Goal: Check status

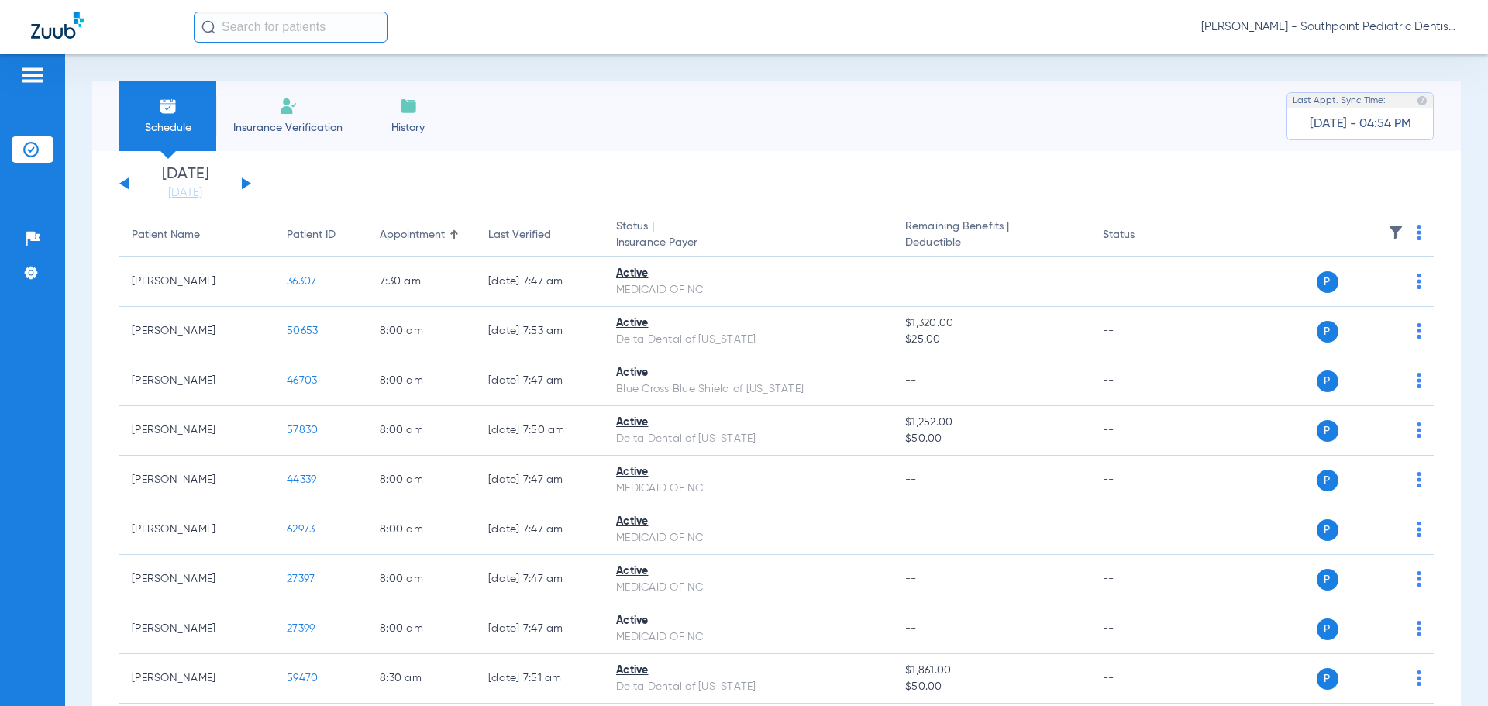
click at [1388, 239] on img at bounding box center [1396, 233] width 16 height 16
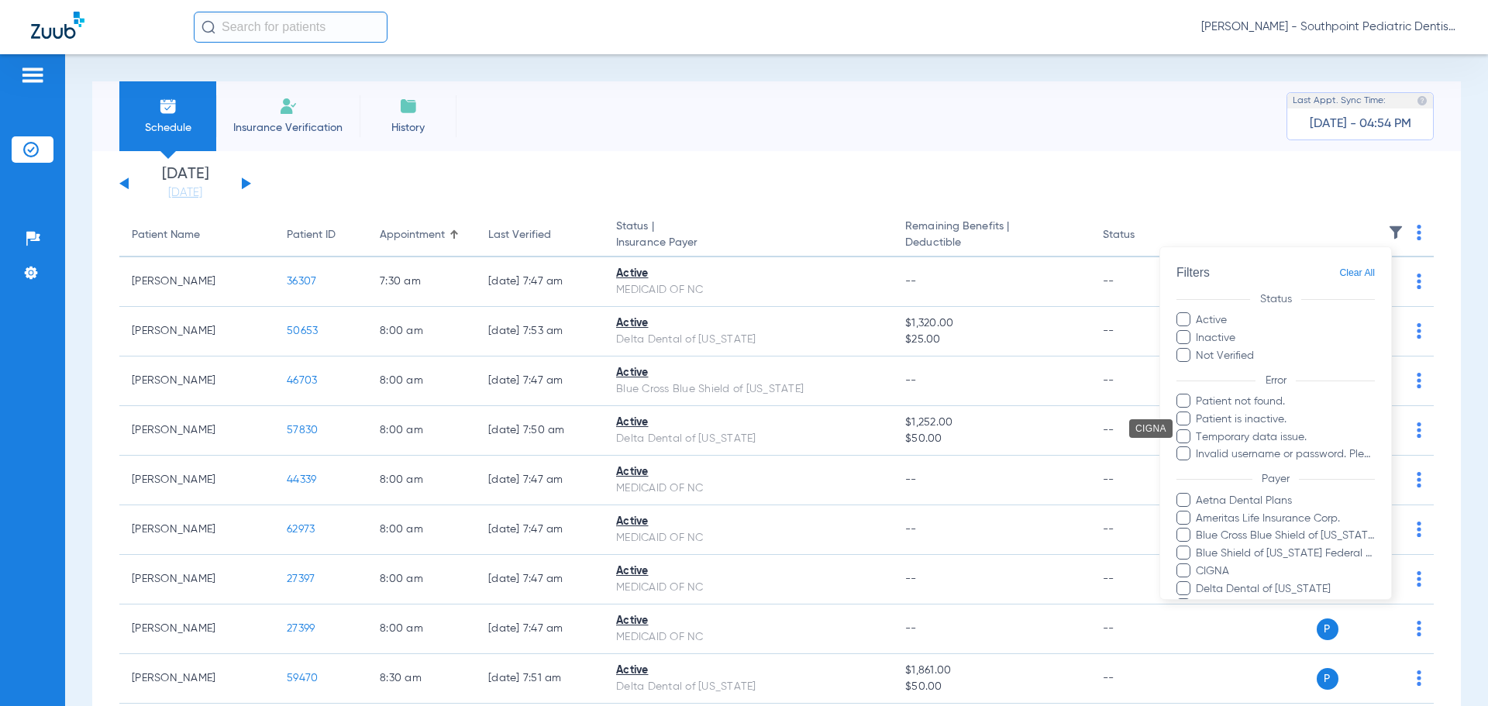
scroll to position [272, 0]
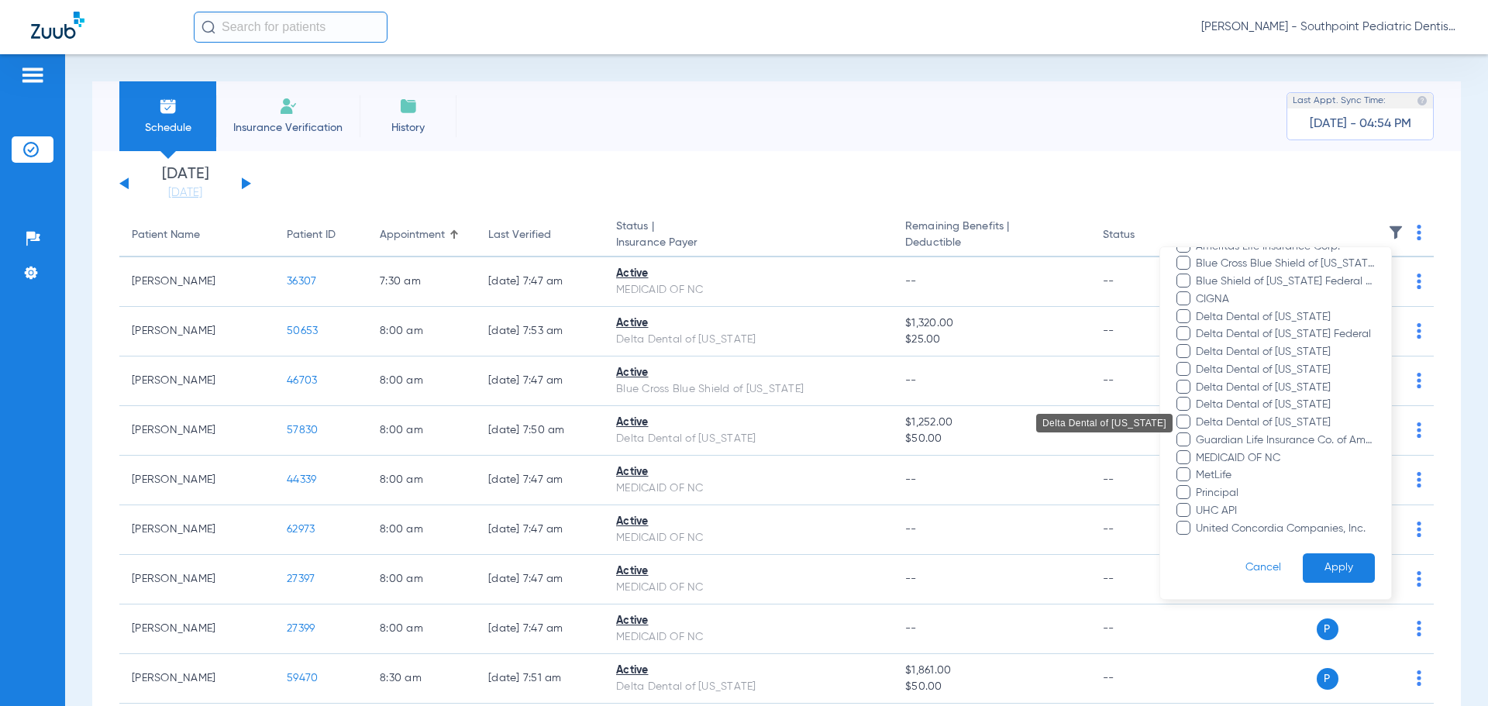
click at [1314, 426] on span "Delta Dental of [US_STATE]" at bounding box center [1285, 423] width 180 height 16
click at [1198, 433] on input "Delta Dental of [US_STATE]" at bounding box center [1198, 433] width 0 height 0
click at [1325, 572] on button "Apply" at bounding box center [1339, 568] width 72 height 30
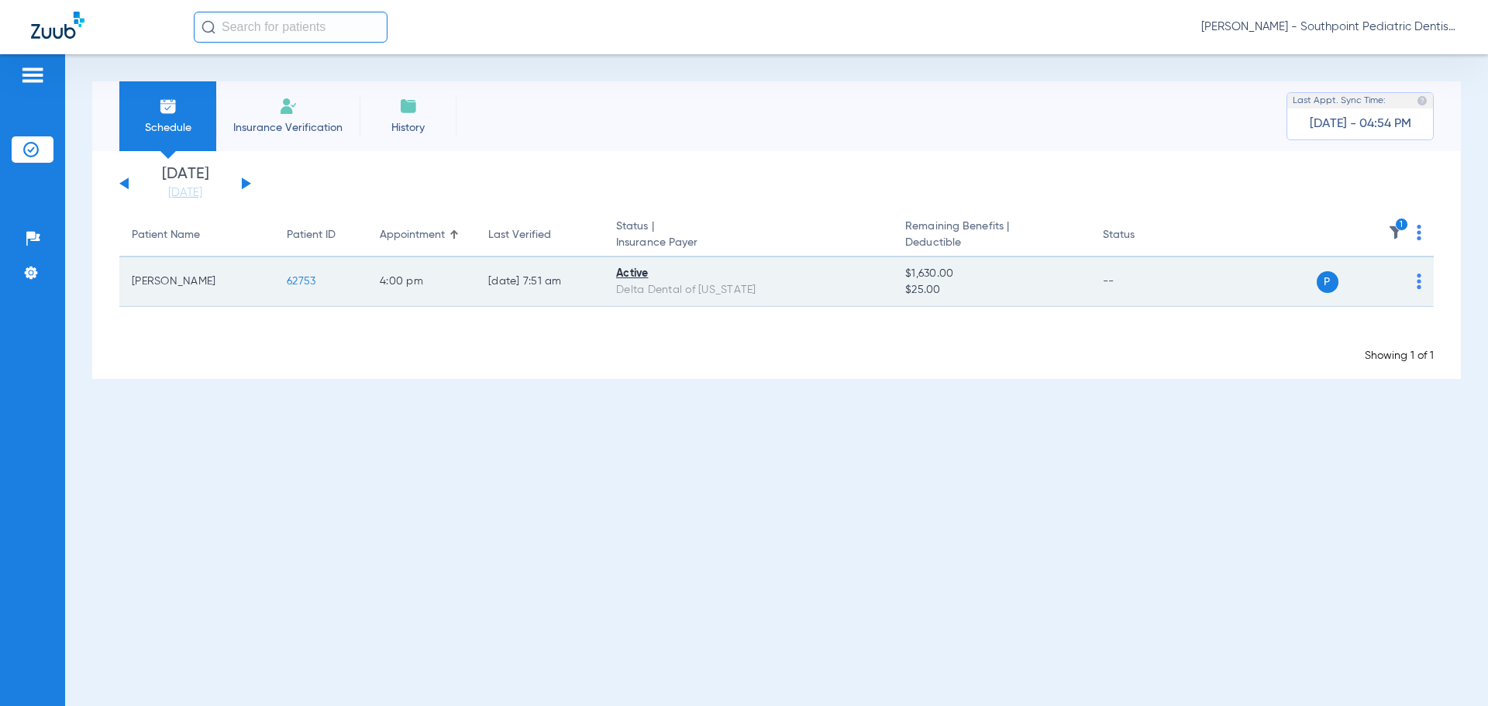
click at [314, 281] on span "62753" at bounding box center [301, 281] width 29 height 11
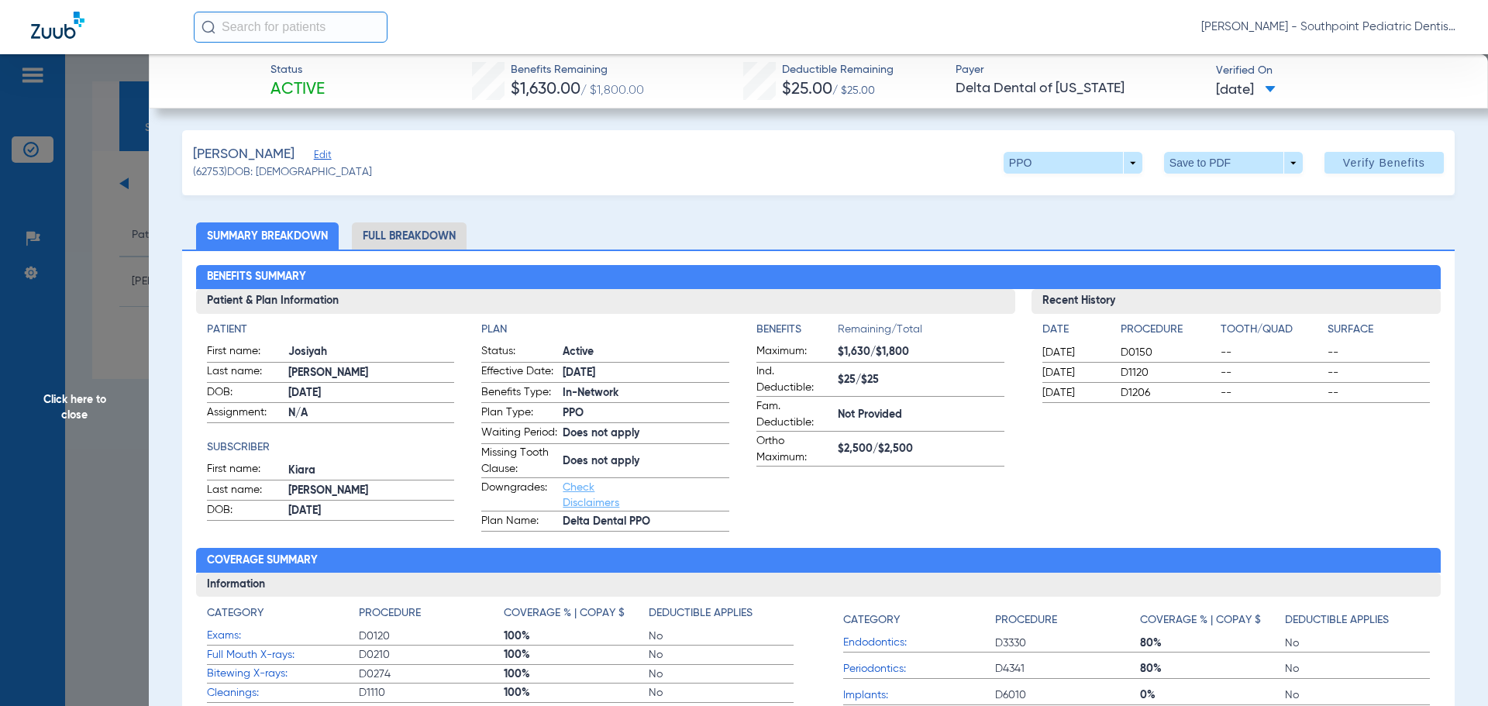
click at [429, 237] on li "Full Breakdown" at bounding box center [409, 235] width 115 height 27
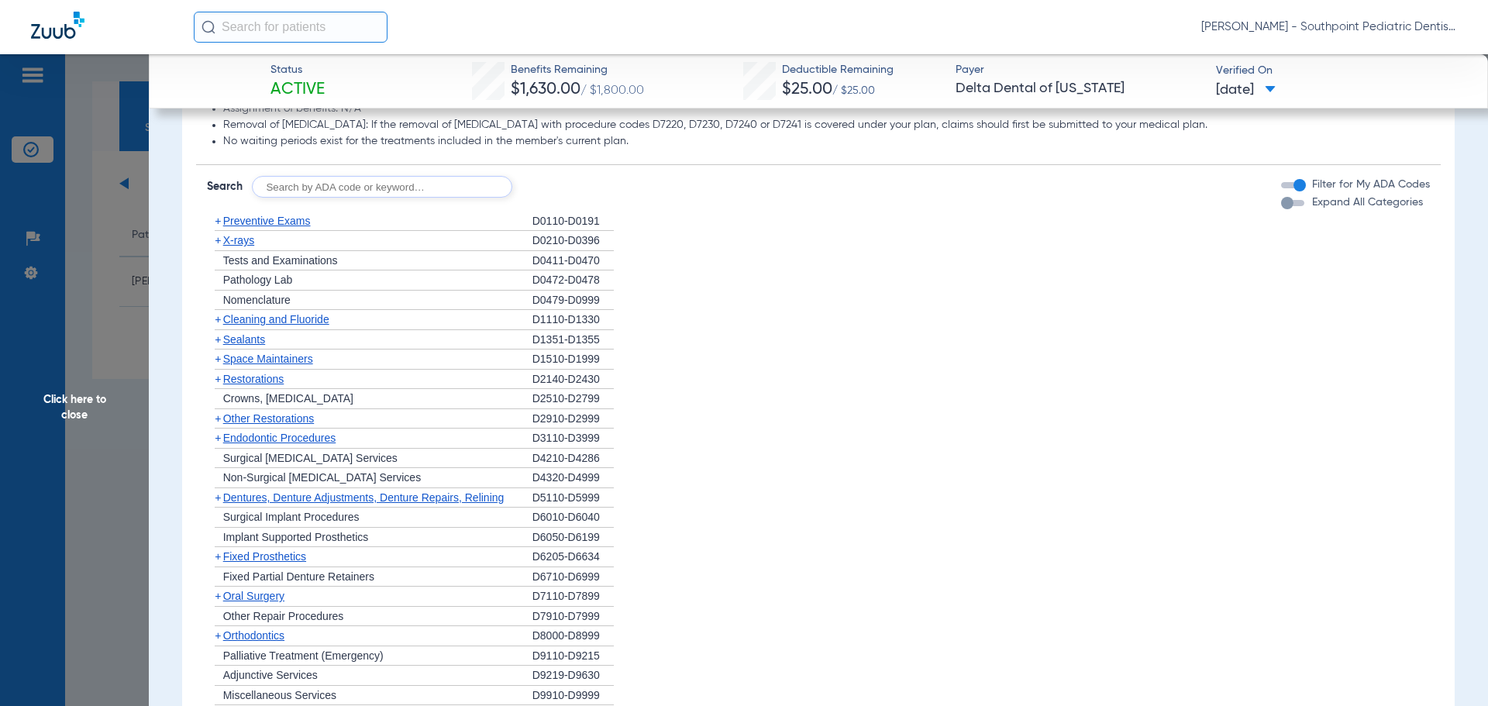
scroll to position [1550, 0]
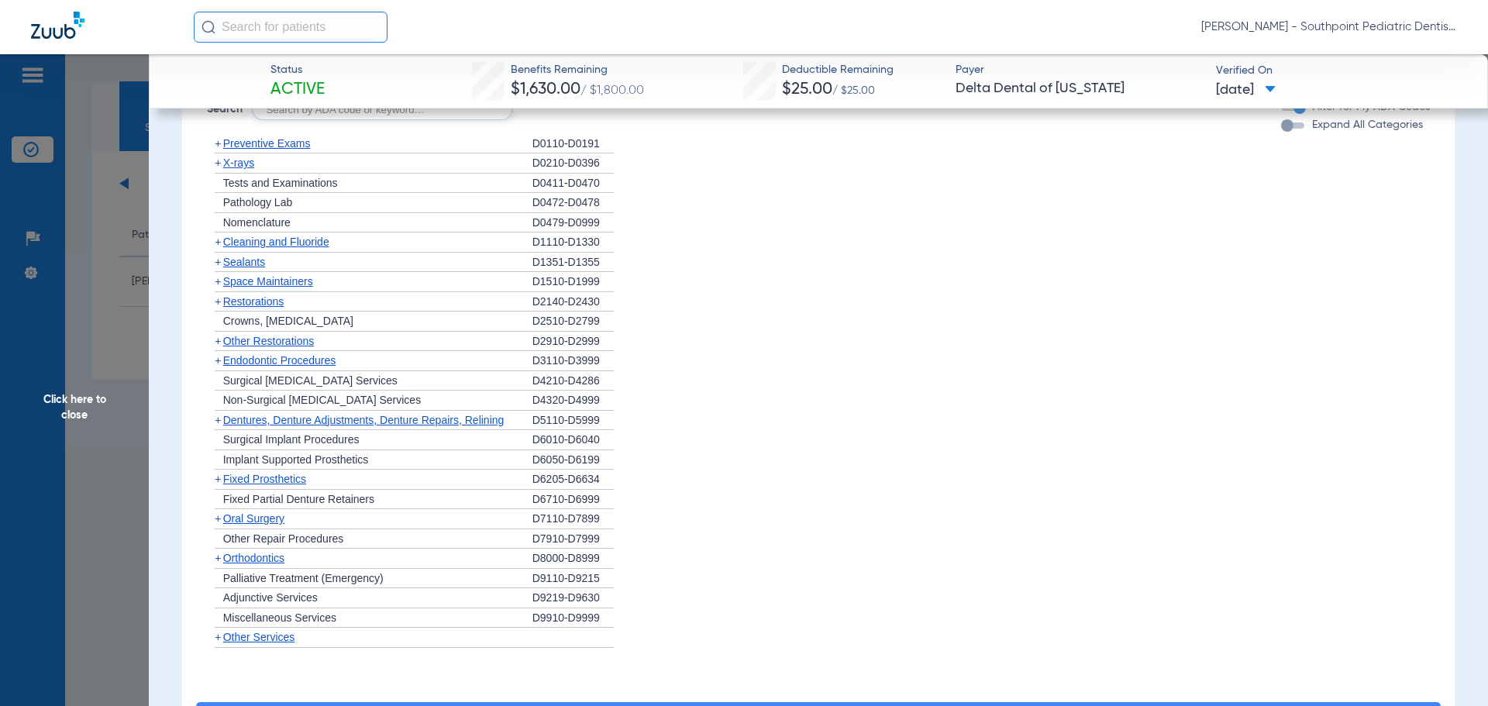
click at [286, 174] on div "+ X-rays" at bounding box center [370, 163] width 326 height 20
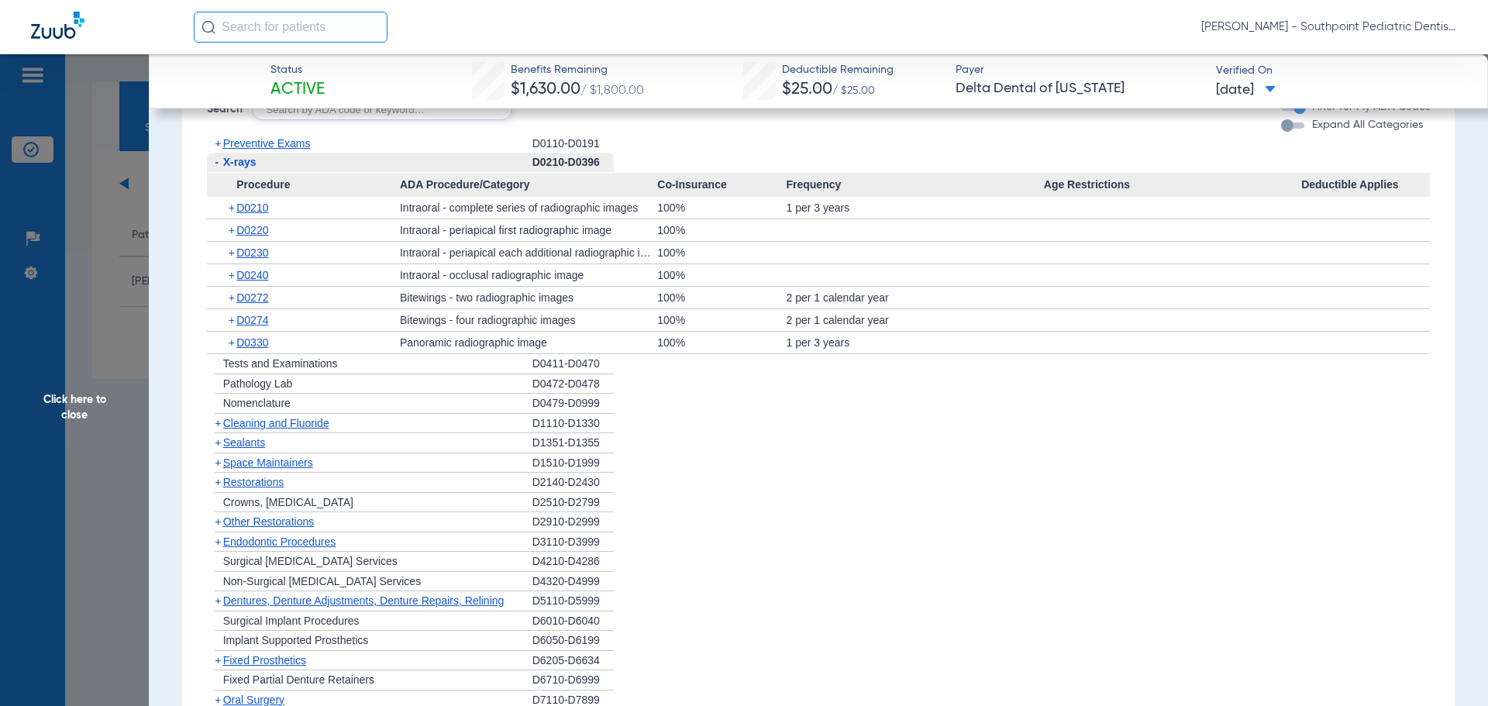
click at [275, 284] on div "+ D0240" at bounding box center [309, 275] width 182 height 22
click at [268, 281] on span "D0240" at bounding box center [252, 275] width 32 height 12
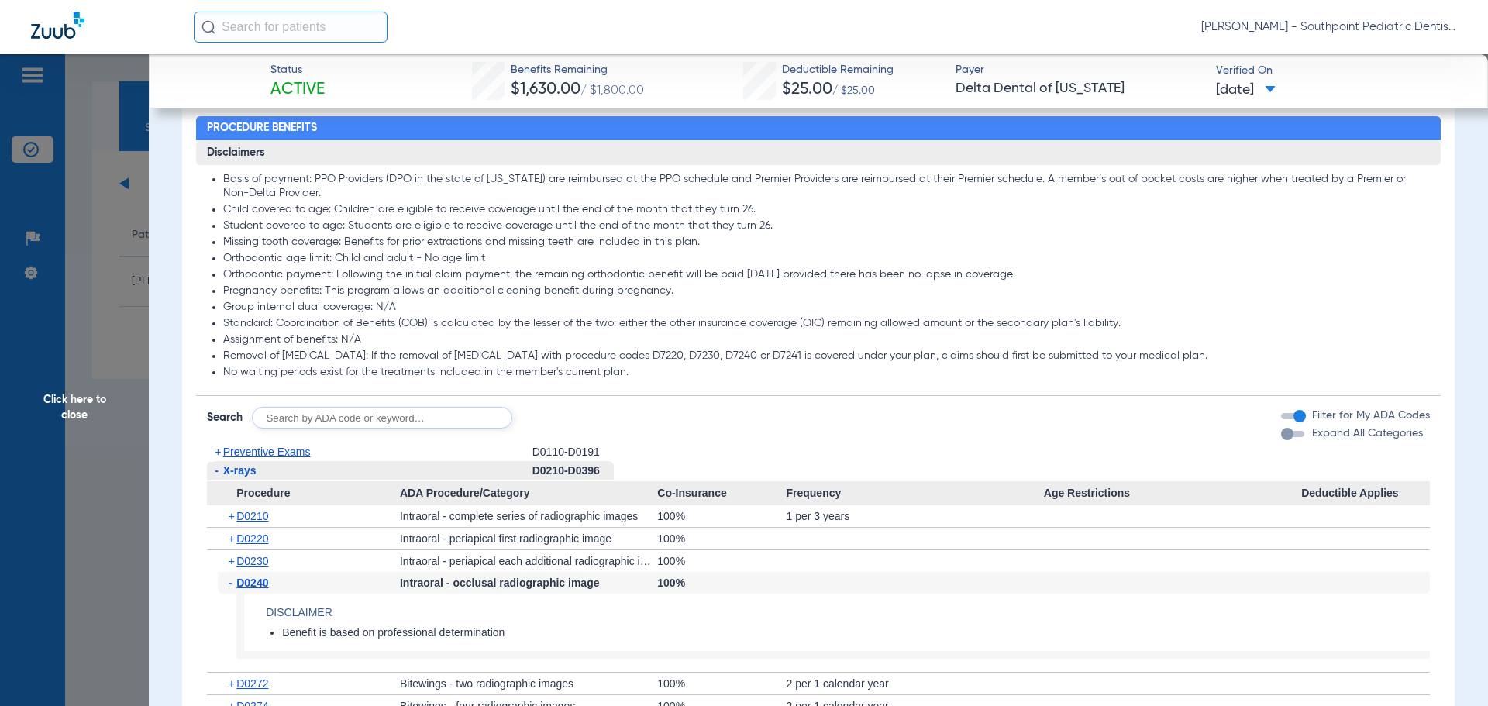
scroll to position [1240, 0]
